Goal: Find specific page/section: Find specific page/section

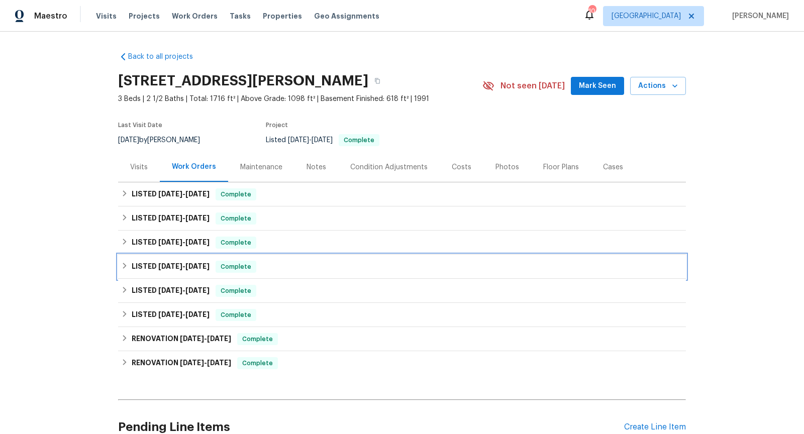
click at [125, 269] on icon at bounding box center [124, 265] width 7 height 7
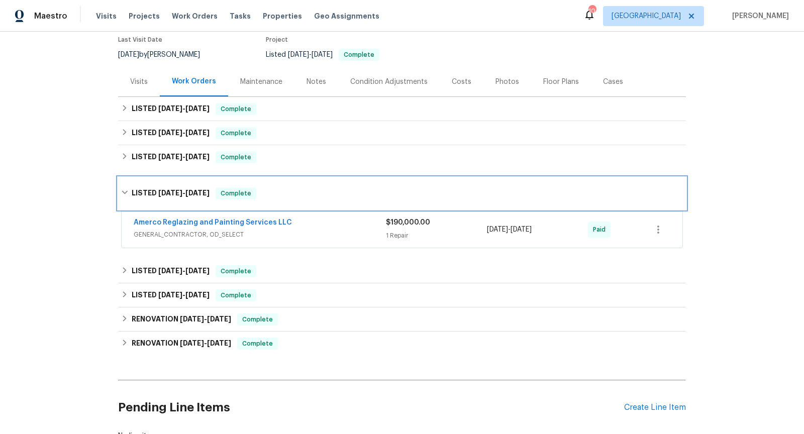
scroll to position [87, 0]
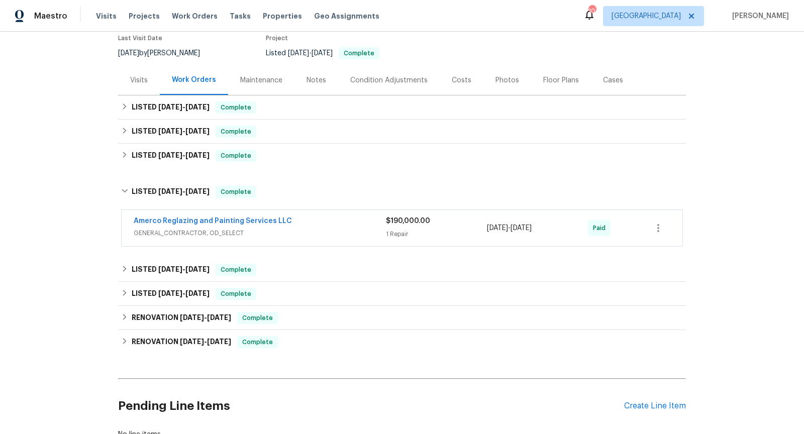
click at [292, 220] on div "Amerco Reglazing and Painting Services LLC" at bounding box center [260, 222] width 252 height 12
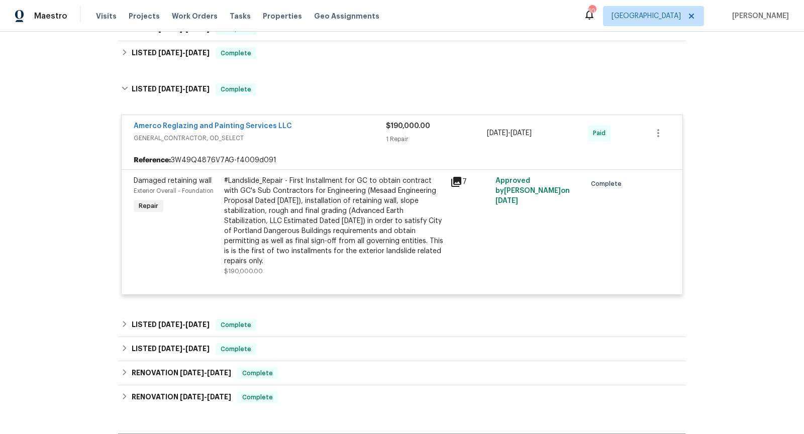
scroll to position [192, 0]
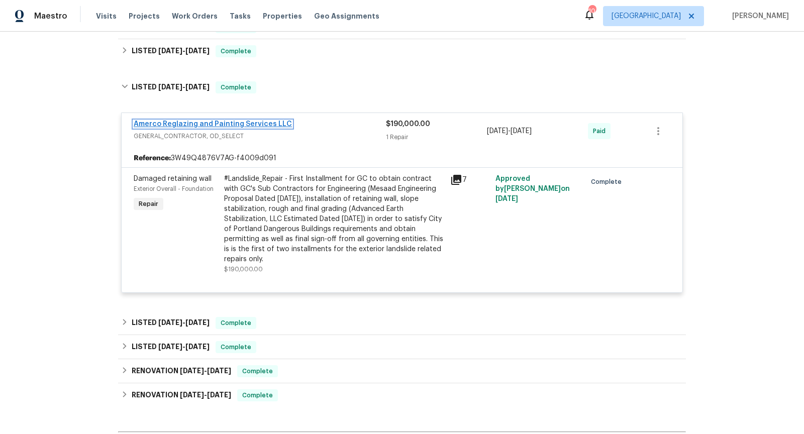
click at [259, 126] on link "Amerco Reglazing and Painting Services LLC" at bounding box center [213, 124] width 158 height 7
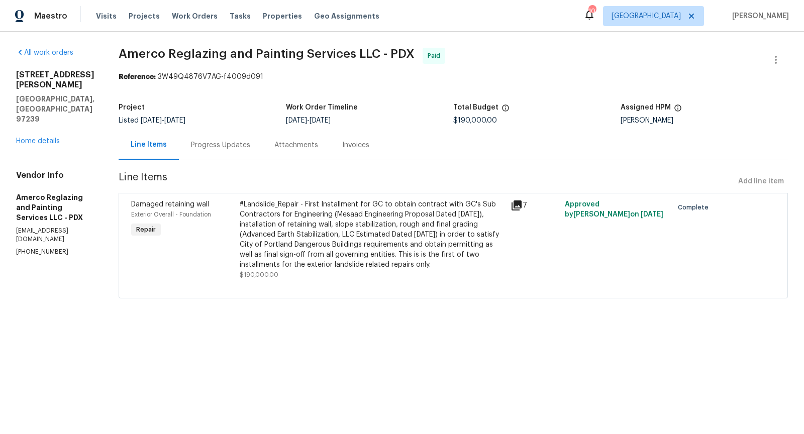
click at [360, 143] on div "Invoices" at bounding box center [355, 145] width 27 height 10
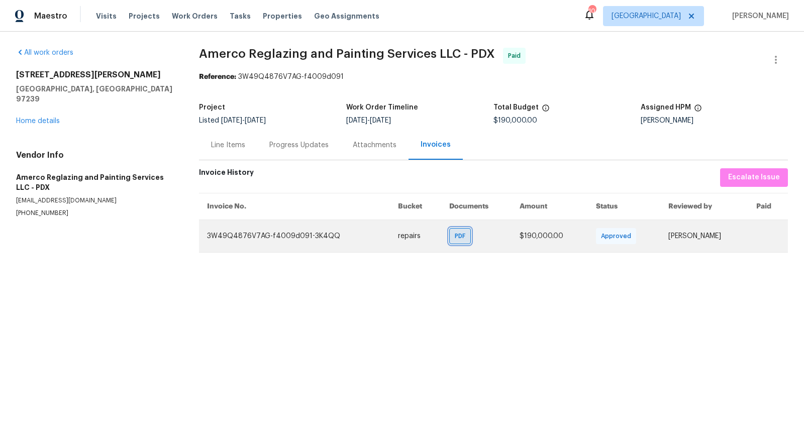
click at [457, 237] on span "PDF" at bounding box center [462, 236] width 15 height 10
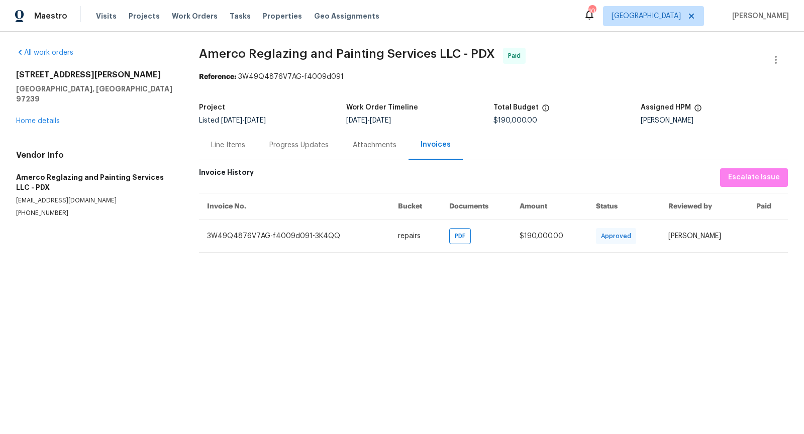
click at [235, 140] on div "Line Items" at bounding box center [228, 145] width 58 height 30
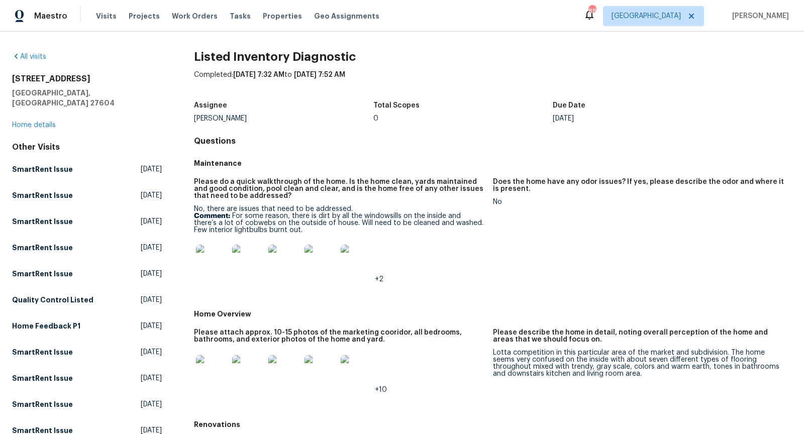
scroll to position [357, 0]
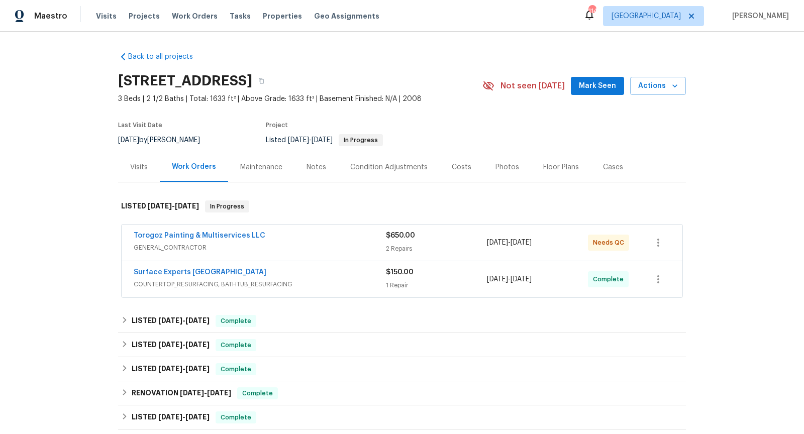
click at [320, 283] on span "COUNTERTOP_RESURFACING, BATHTUB_RESURFACING" at bounding box center [260, 285] width 252 height 10
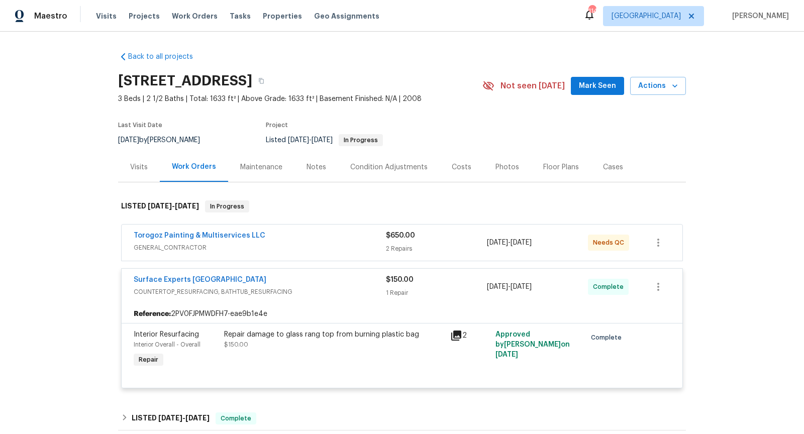
click at [322, 245] on span "GENERAL_CONTRACTOR" at bounding box center [260, 248] width 252 height 10
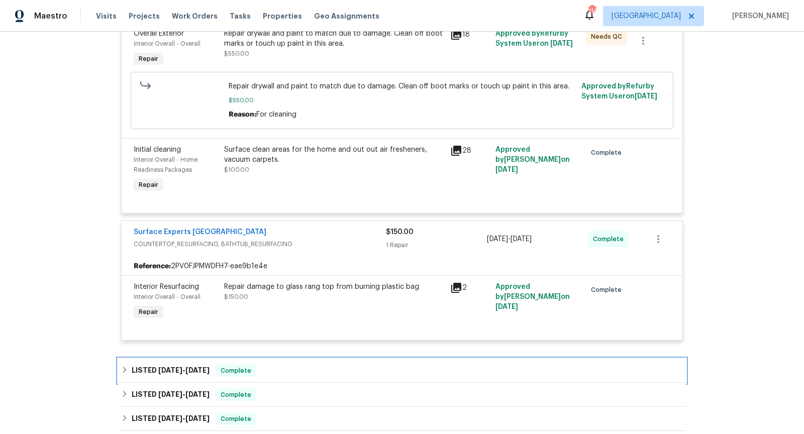
click at [319, 361] on div "LISTED 7/28/25 - 8/1/25 Complete" at bounding box center [402, 371] width 568 height 24
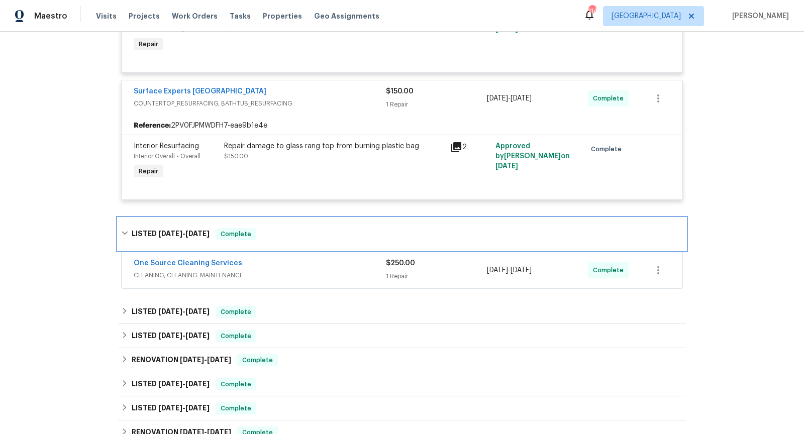
scroll to position [406, 0]
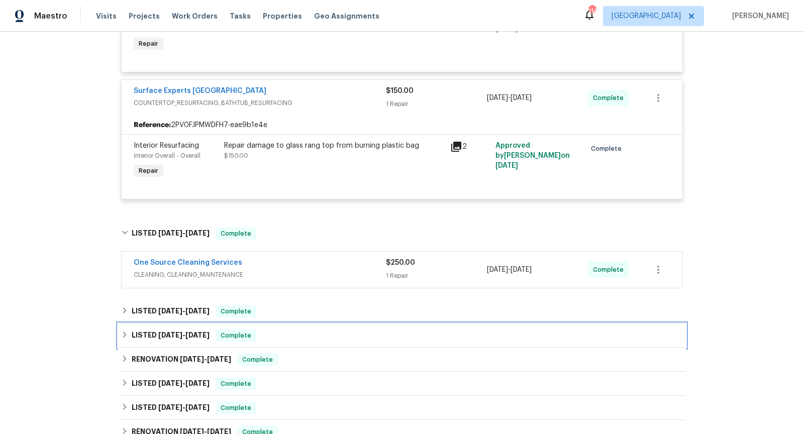
click at [328, 324] on div "LISTED 7/28/25 - 8/1/25 Complete" at bounding box center [402, 336] width 568 height 24
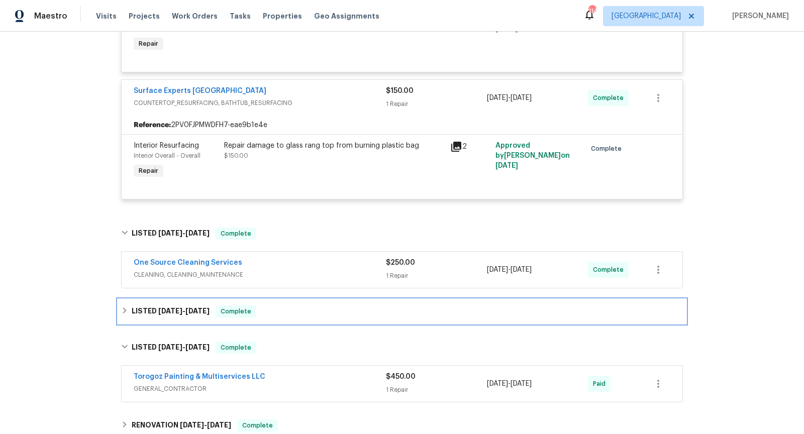
click at [333, 311] on div "LISTED 7/28/25 - 8/8/25 Complete" at bounding box center [402, 312] width 562 height 12
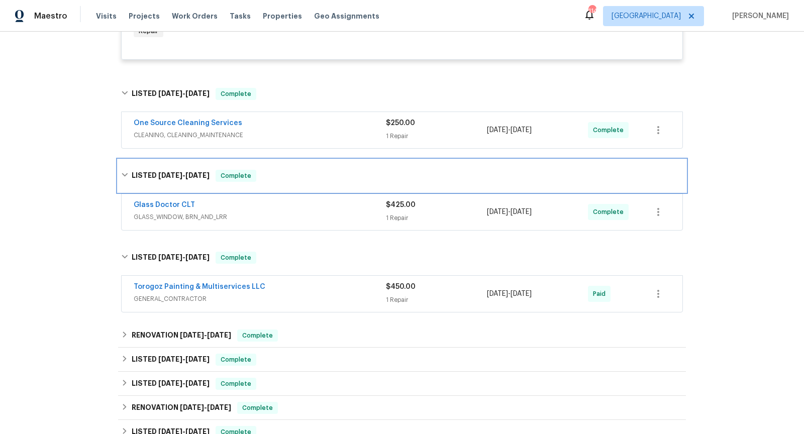
scroll to position [546, 0]
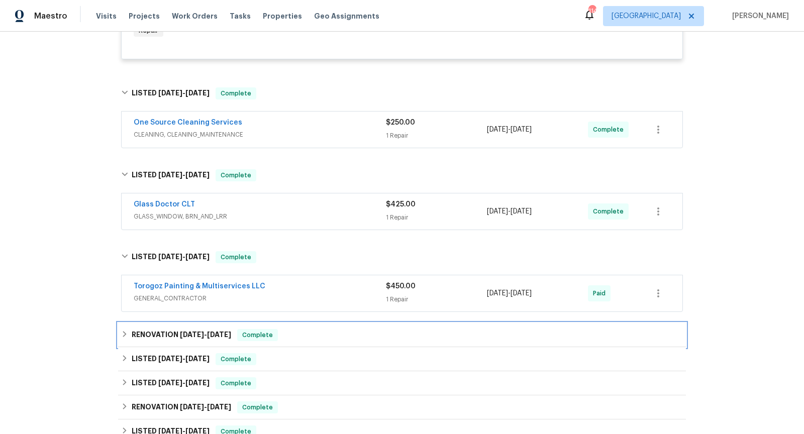
click at [366, 339] on div "RENOVATION 6/23/25 - 6/27/25 Complete" at bounding box center [402, 335] width 568 height 24
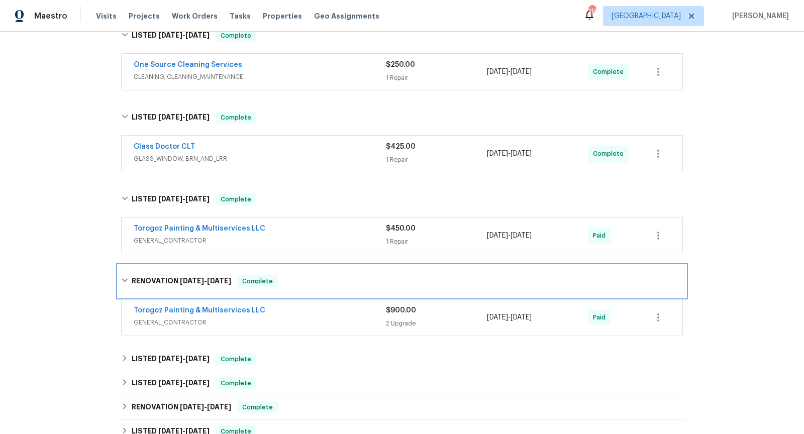
scroll to position [604, 0]
